Goal: Task Accomplishment & Management: Use online tool/utility

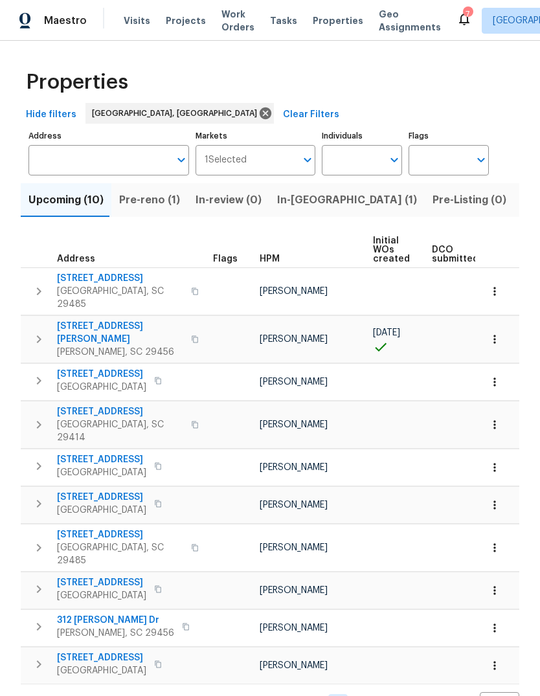
click at [140, 23] on span "Visits" at bounding box center [137, 20] width 27 height 13
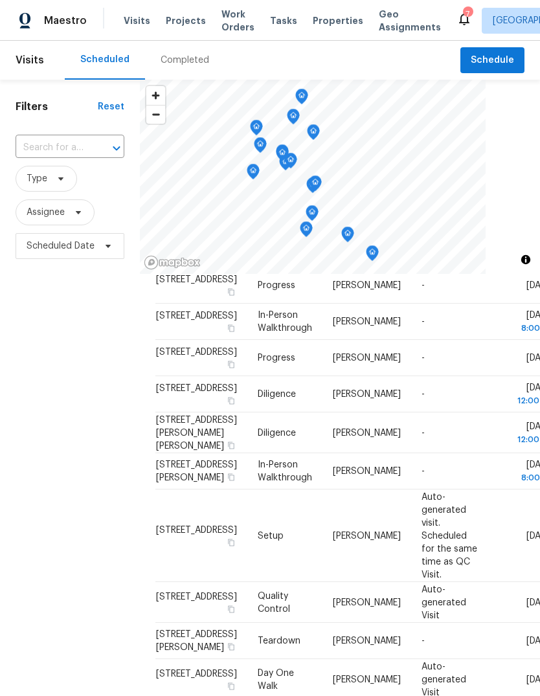
scroll to position [164, 0]
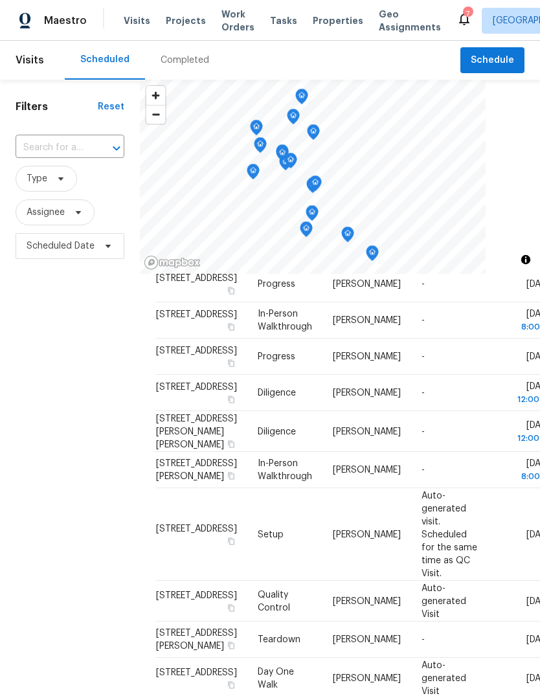
click at [327, 21] on span "Properties" at bounding box center [338, 20] width 50 height 13
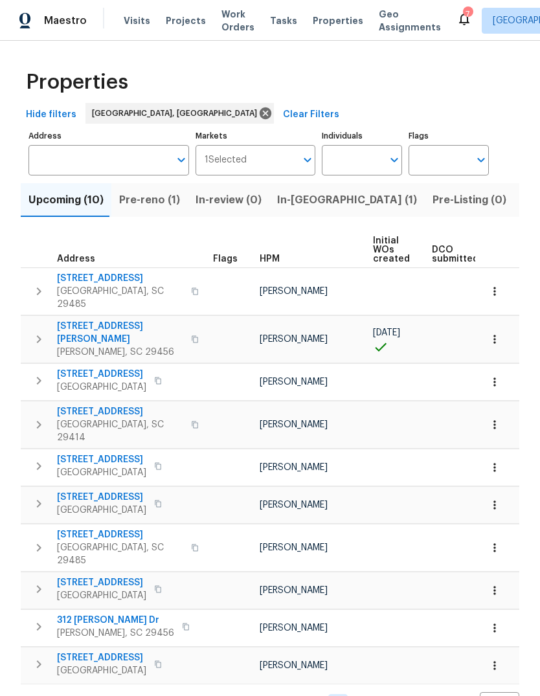
click at [496, 286] on icon "button" at bounding box center [494, 291] width 13 height 13
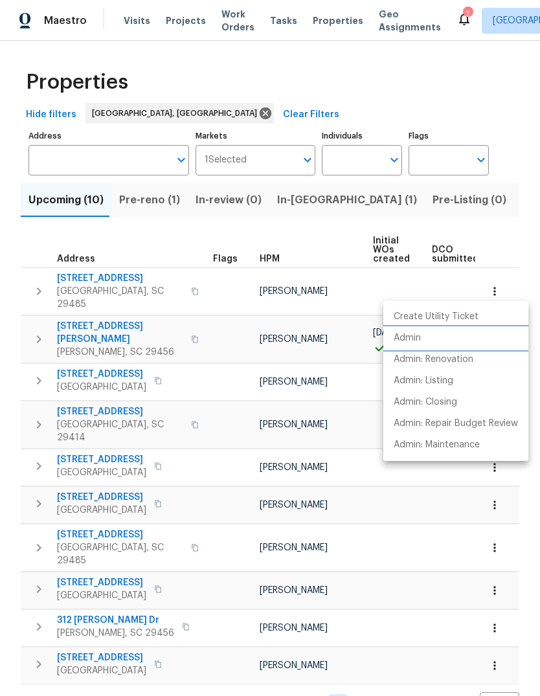
click at [434, 339] on li "Admin" at bounding box center [455, 338] width 145 height 21
click at [280, 227] on div at bounding box center [270, 348] width 540 height 696
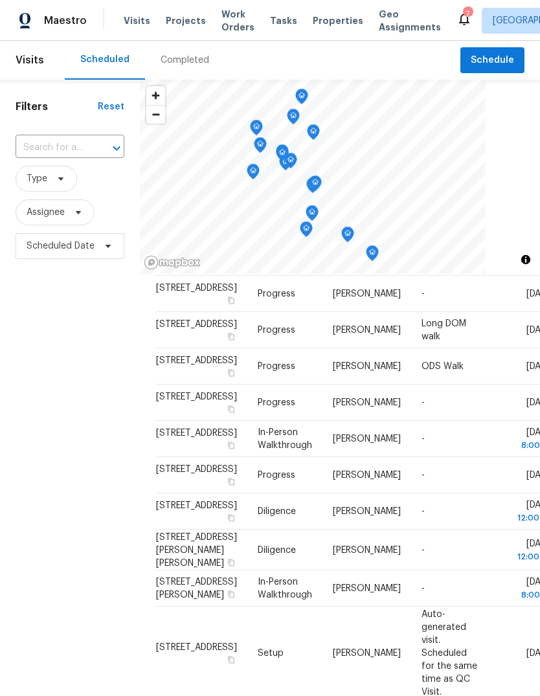
scroll to position [72, 0]
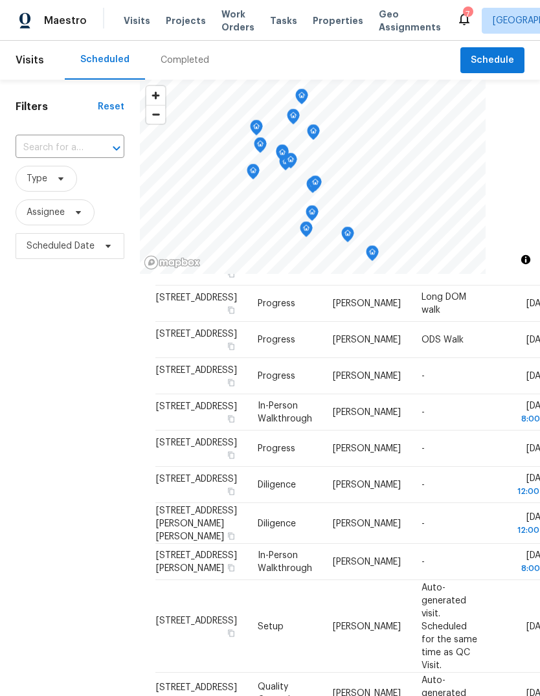
click at [432, 430] on td "-" at bounding box center [449, 412] width 77 height 36
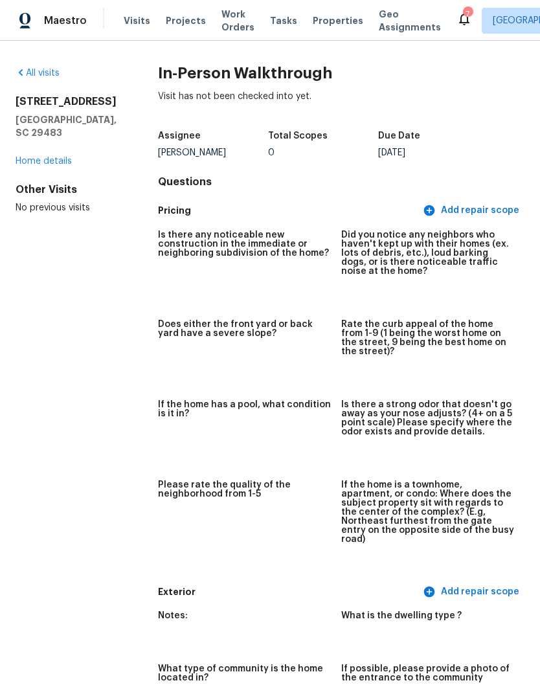
click at [135, 25] on span "Visits" at bounding box center [137, 20] width 27 height 13
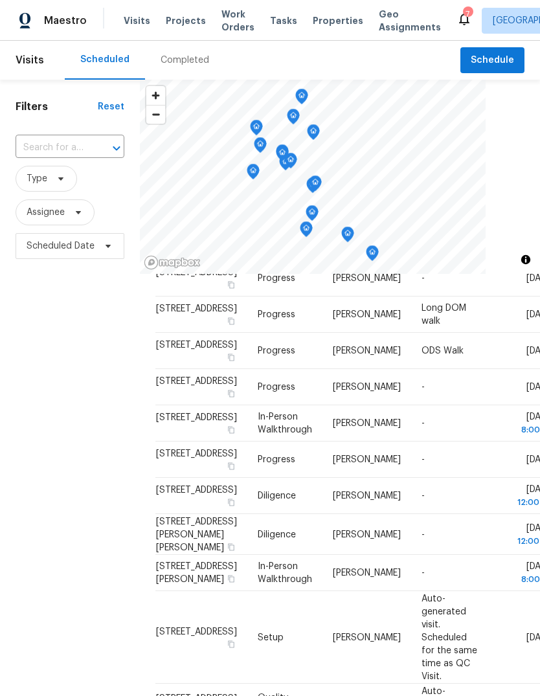
scroll to position [62, 0]
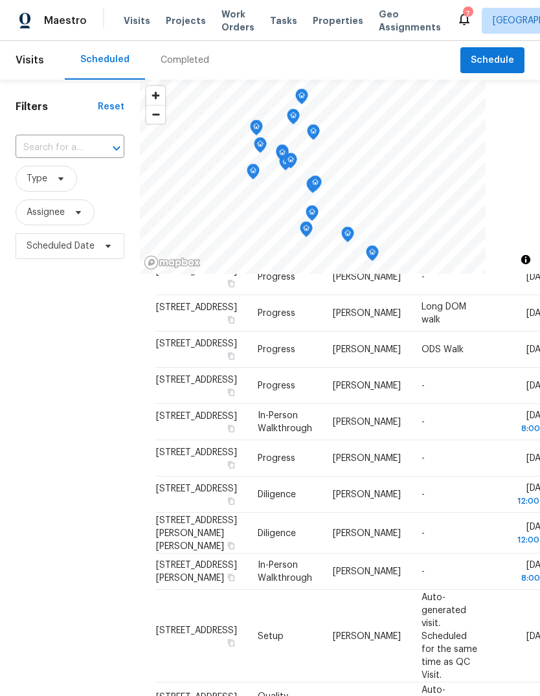
click at [0, 0] on icon at bounding box center [0, 0] width 0 height 0
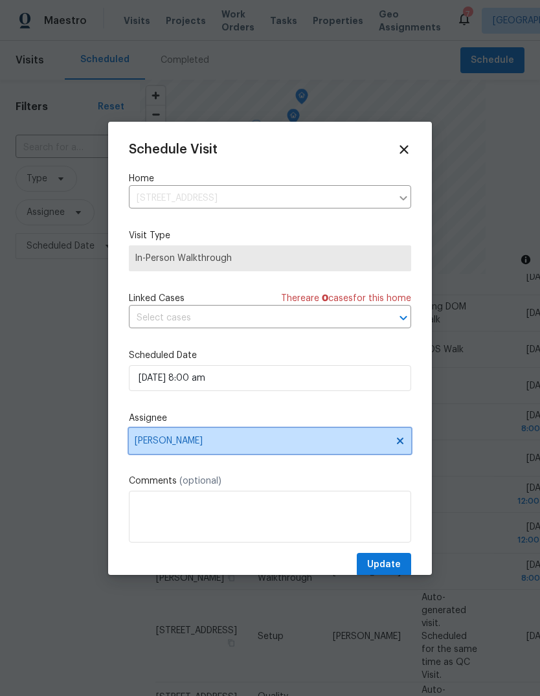
click at [398, 443] on icon at bounding box center [400, 440] width 6 height 6
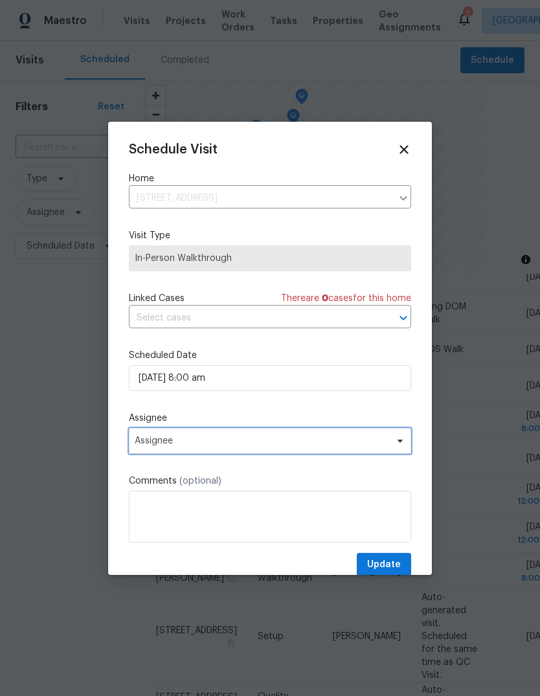
click at [403, 442] on icon at bounding box center [400, 441] width 10 height 10
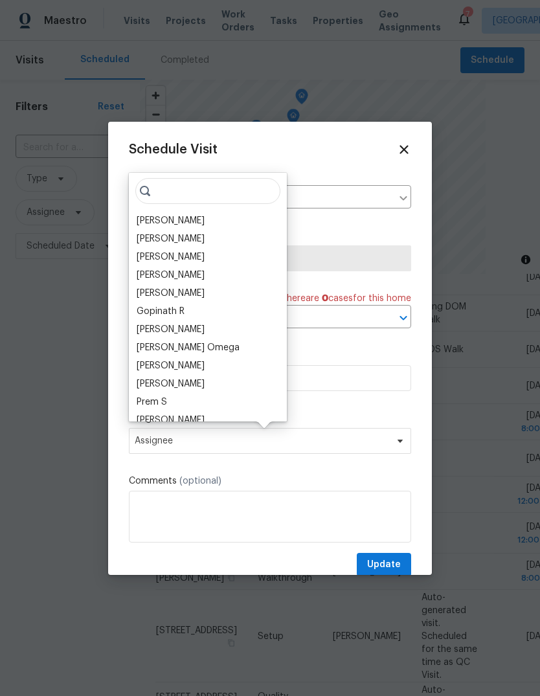
click at [227, 217] on div "[PERSON_NAME]" at bounding box center [208, 221] width 150 height 18
click at [247, 227] on div "[PERSON_NAME]" at bounding box center [208, 221] width 150 height 18
click at [195, 218] on div "[PERSON_NAME]" at bounding box center [171, 220] width 68 height 13
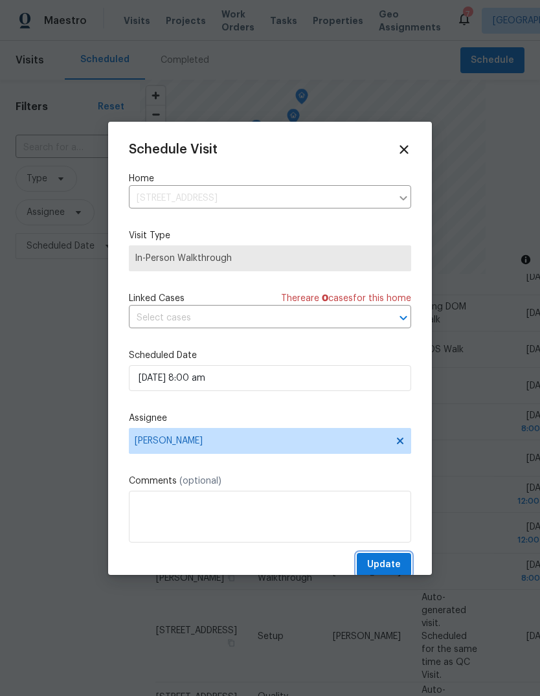
click at [389, 560] on span "Update" at bounding box center [384, 565] width 34 height 16
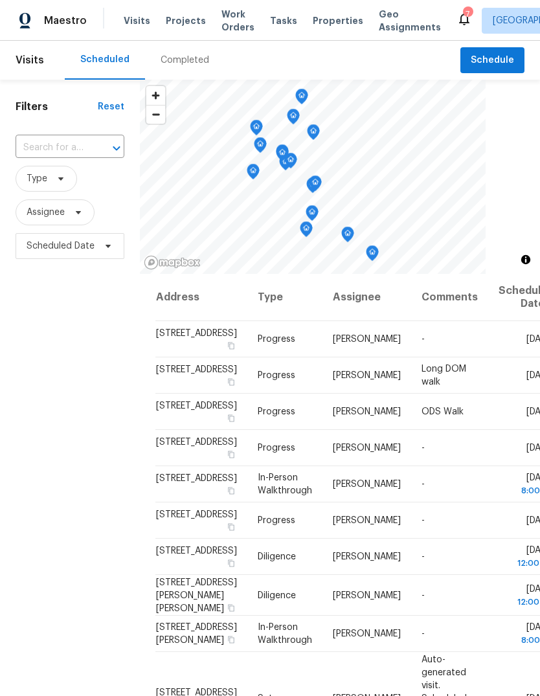
scroll to position [0, 0]
click at [317, 35] on div "Maestro Visits Projects Work Orders Tasks Properties Geo Assignments 6 Charlest…" at bounding box center [270, 20] width 540 height 41
click at [320, 34] on div "Maestro Visits Projects Work Orders Tasks Properties Geo Assignments 6 Charlest…" at bounding box center [270, 20] width 540 height 41
click at [327, 25] on span "Properties" at bounding box center [338, 20] width 50 height 13
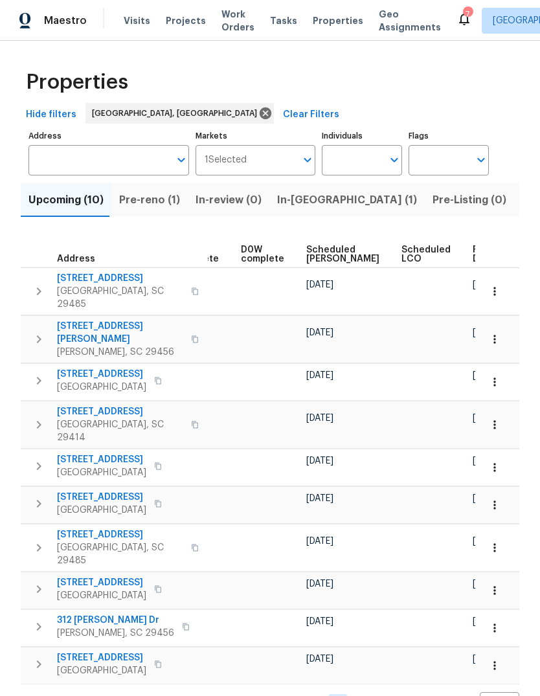
scroll to position [0, 324]
click at [142, 23] on span "Visits" at bounding box center [137, 20] width 27 height 13
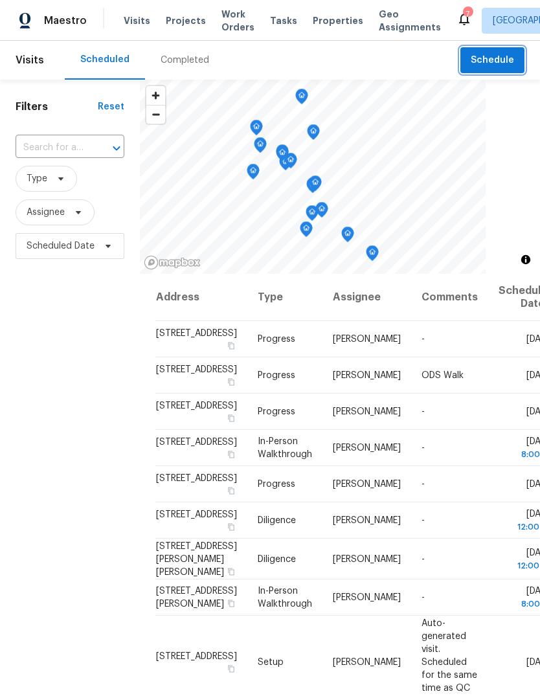
click at [511, 54] on span "Schedule" at bounding box center [492, 60] width 43 height 16
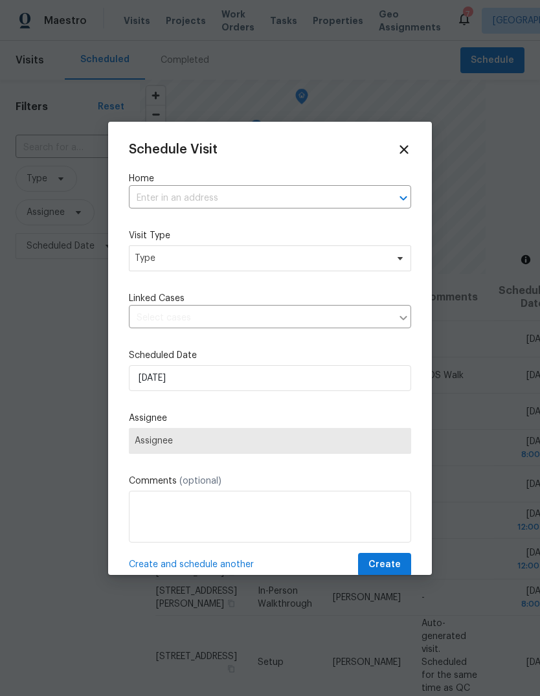
click at [294, 195] on input "text" at bounding box center [252, 198] width 246 height 20
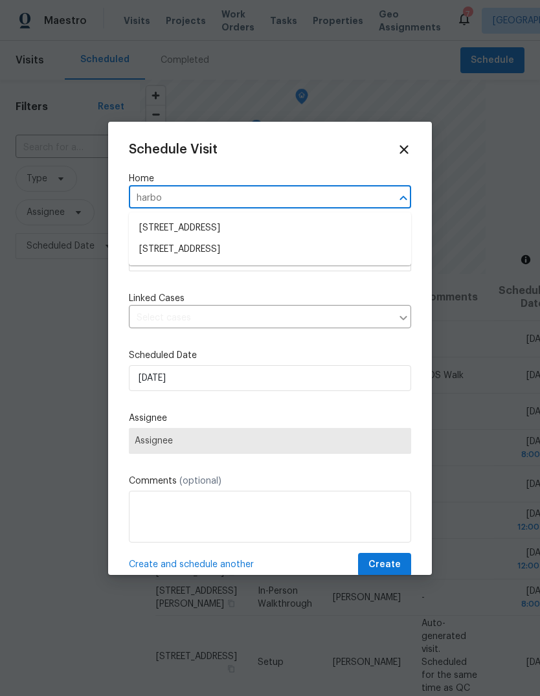
type input "harbor"
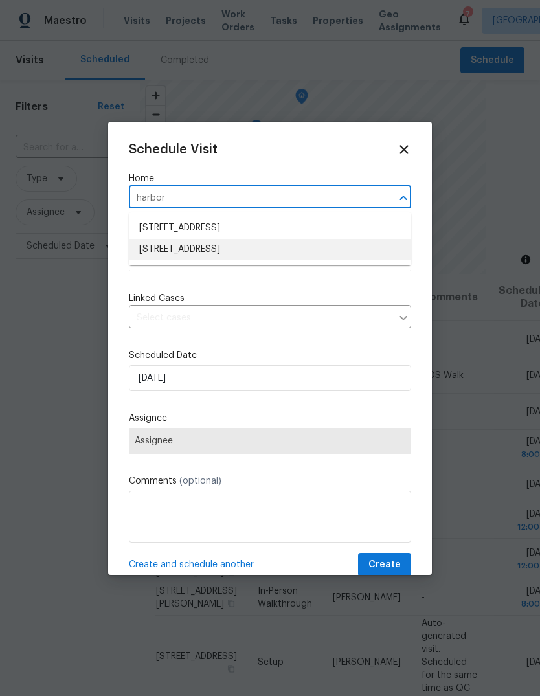
click at [319, 255] on li "773 Harbor View Rd, Charleston, SC 29412" at bounding box center [270, 249] width 282 height 21
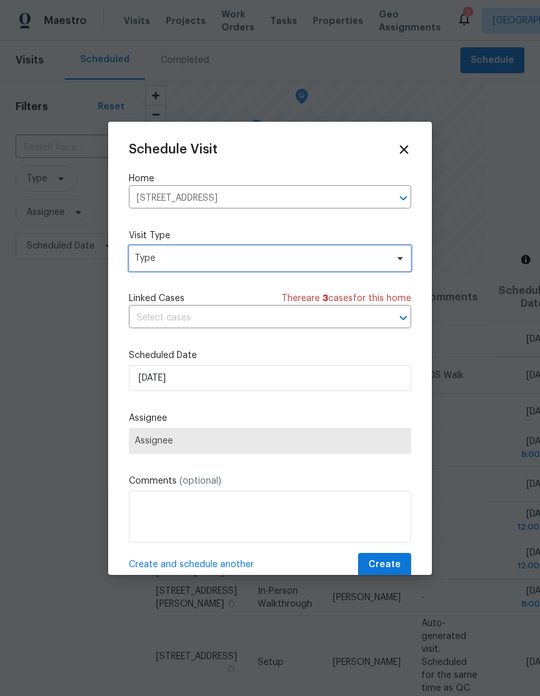
click at [378, 254] on span "Type" at bounding box center [261, 258] width 252 height 13
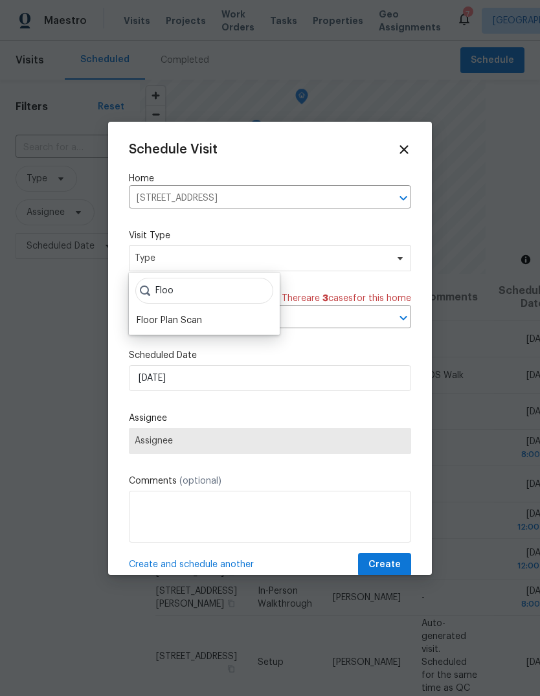
type input "Floo"
click at [234, 318] on div "Floor Plan Scan" at bounding box center [204, 320] width 143 height 18
click at [226, 319] on div "Floor Plan Scan" at bounding box center [204, 320] width 143 height 18
click at [228, 318] on div "Floor Plan Scan" at bounding box center [204, 320] width 143 height 18
click at [194, 320] on div "Floor Plan Scan" at bounding box center [169, 320] width 65 height 13
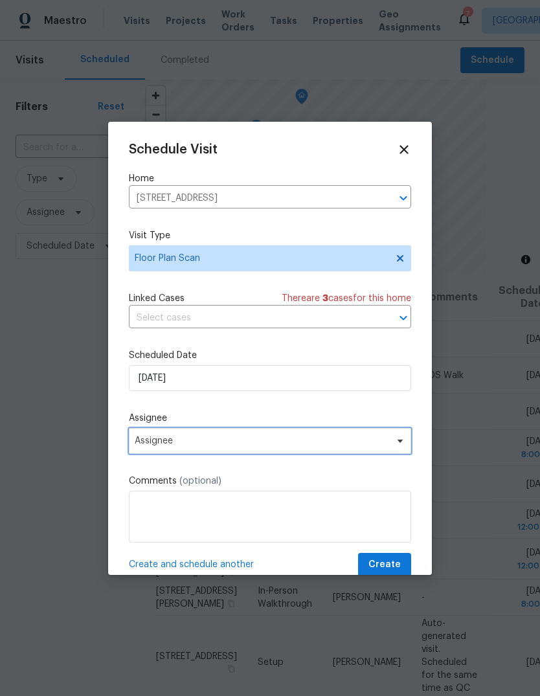
click at [386, 431] on span "Assignee" at bounding box center [270, 441] width 282 height 26
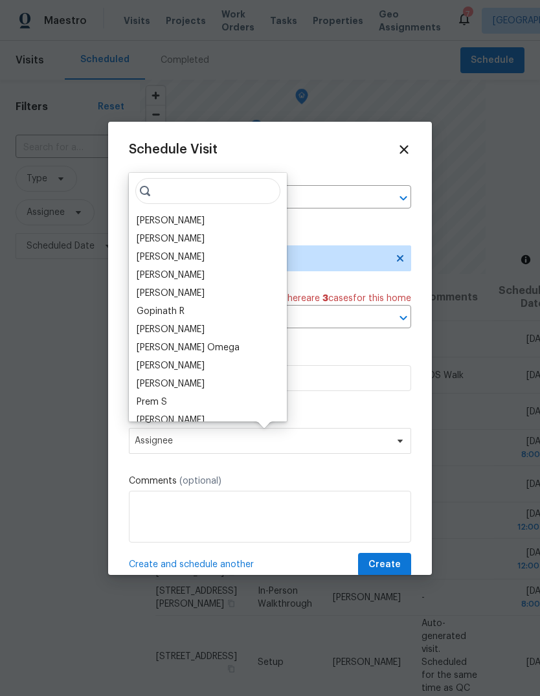
click at [207, 220] on div "[PERSON_NAME]" at bounding box center [208, 221] width 150 height 18
click at [197, 214] on div "[PERSON_NAME]" at bounding box center [171, 220] width 68 height 13
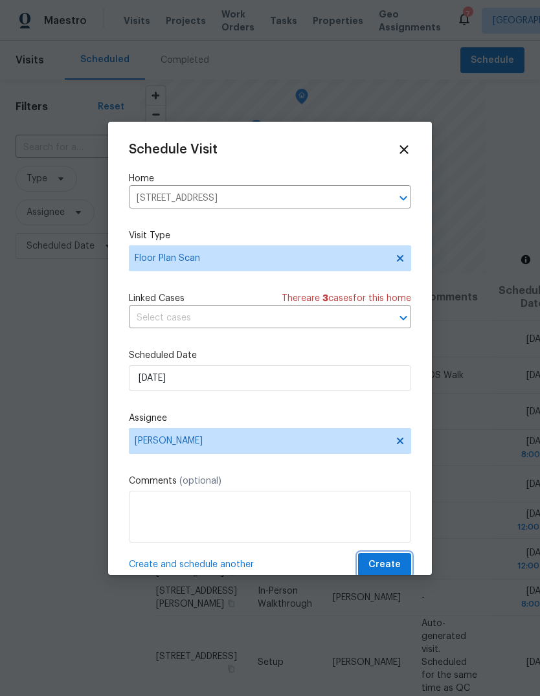
click at [395, 566] on span "Create" at bounding box center [384, 565] width 32 height 16
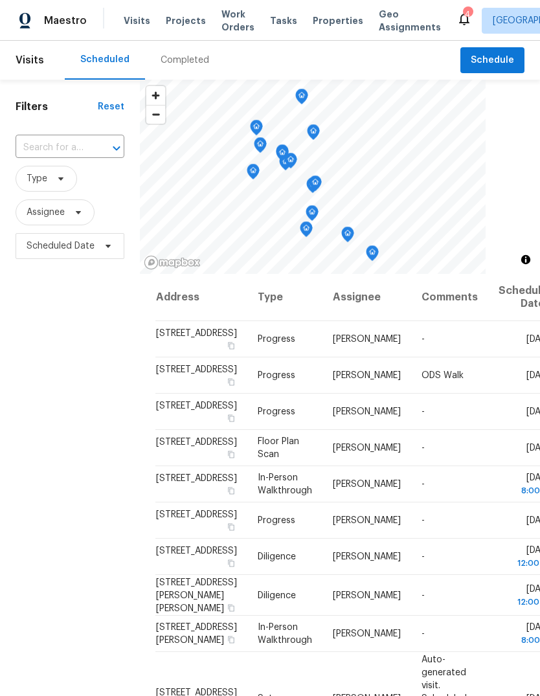
click at [327, 20] on span "Properties" at bounding box center [338, 20] width 50 height 13
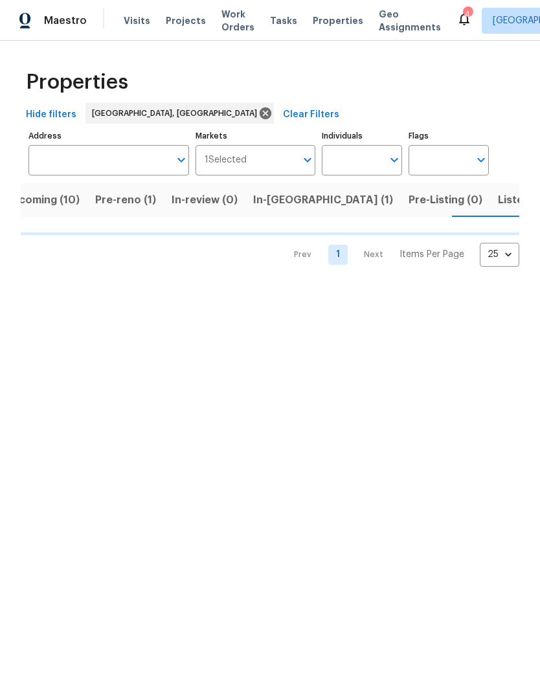
scroll to position [0, 25]
click at [497, 197] on span "Listed (6)" at bounding box center [521, 200] width 49 height 18
click at [278, 201] on span "In-[GEOGRAPHIC_DATA] (1)" at bounding box center [322, 200] width 140 height 18
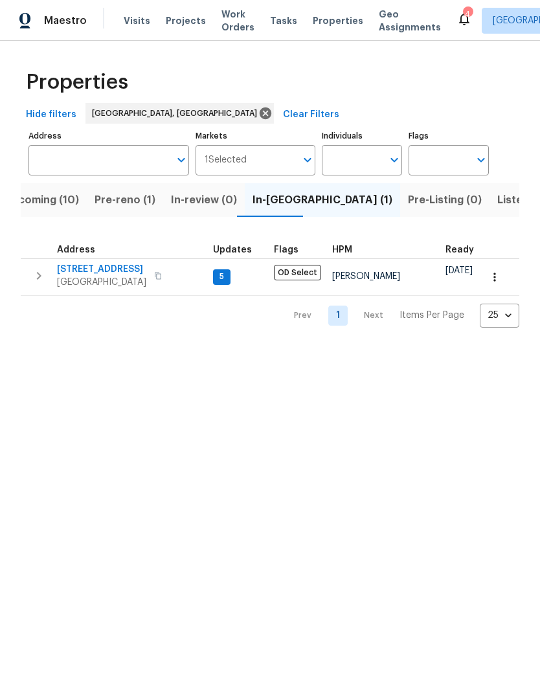
click at [50, 207] on span "Upcoming (10)" at bounding box center [41, 200] width 75 height 18
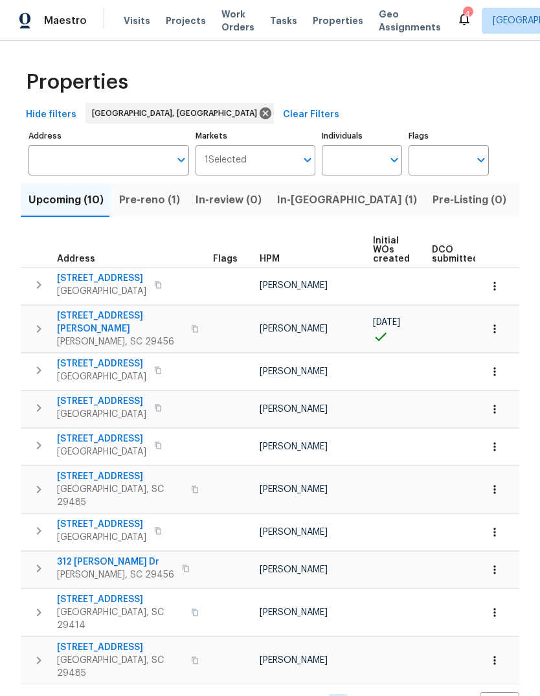
click at [156, 195] on span "Pre-reno (1)" at bounding box center [149, 200] width 61 height 18
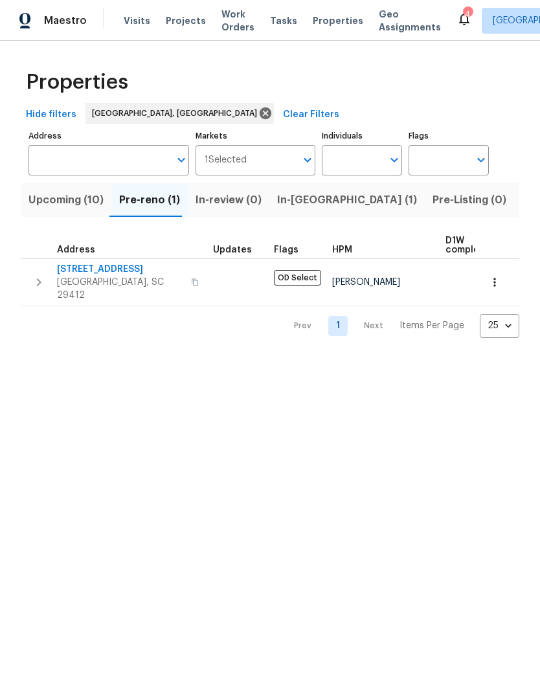
click at [85, 217] on button "Upcoming (10)" at bounding box center [66, 200] width 91 height 34
